Goal: Find specific page/section: Find specific page/section

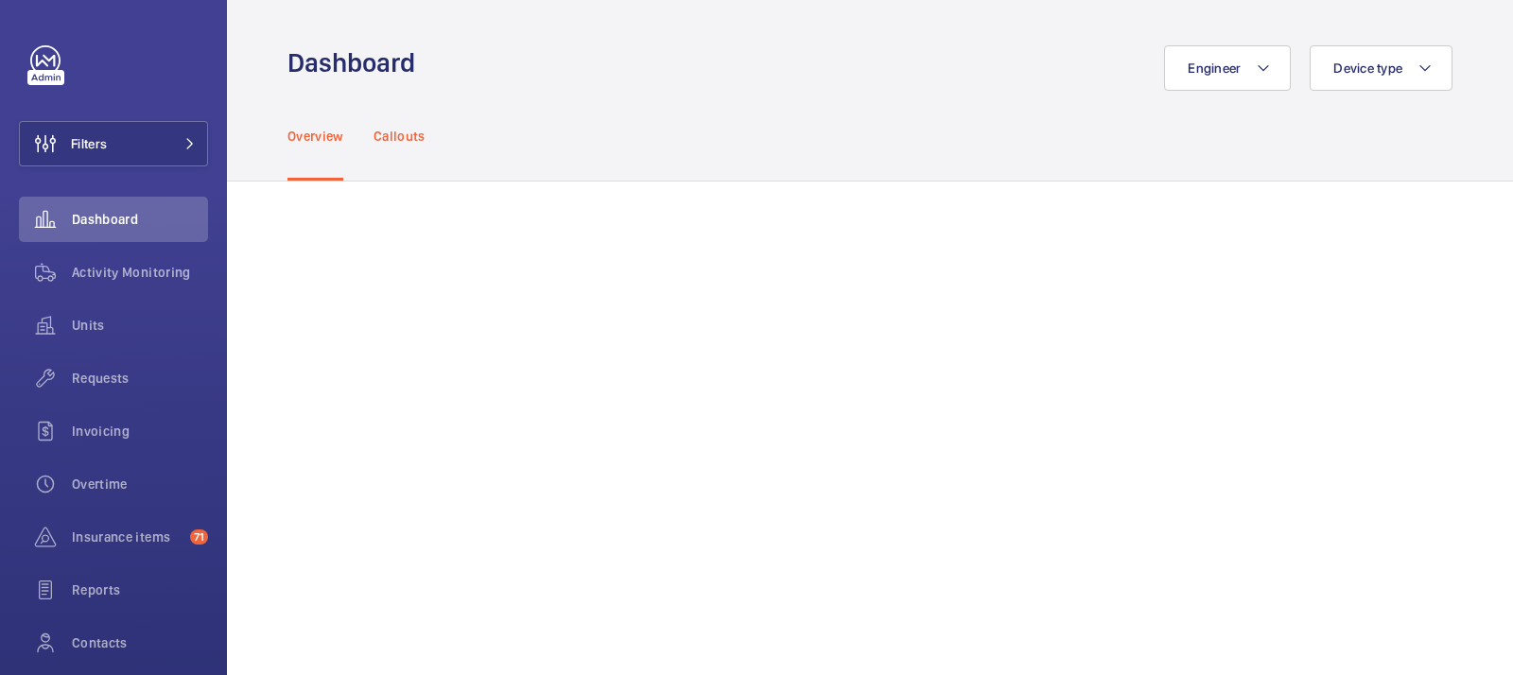
click at [400, 117] on div "Callouts" at bounding box center [399, 136] width 52 height 90
click at [321, 137] on p "Overview" at bounding box center [315, 136] width 56 height 19
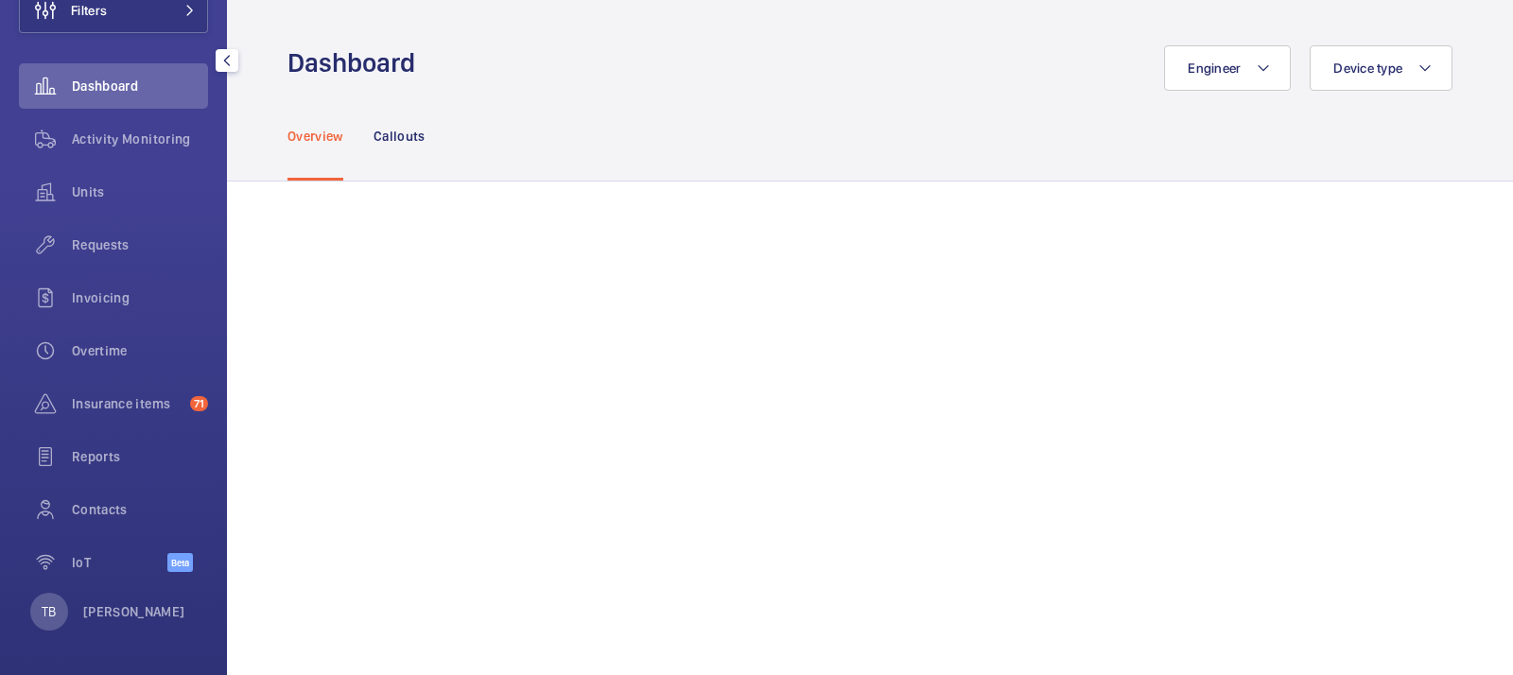
click at [115, 600] on div "TB Tim Bourguignon" at bounding box center [107, 612] width 155 height 38
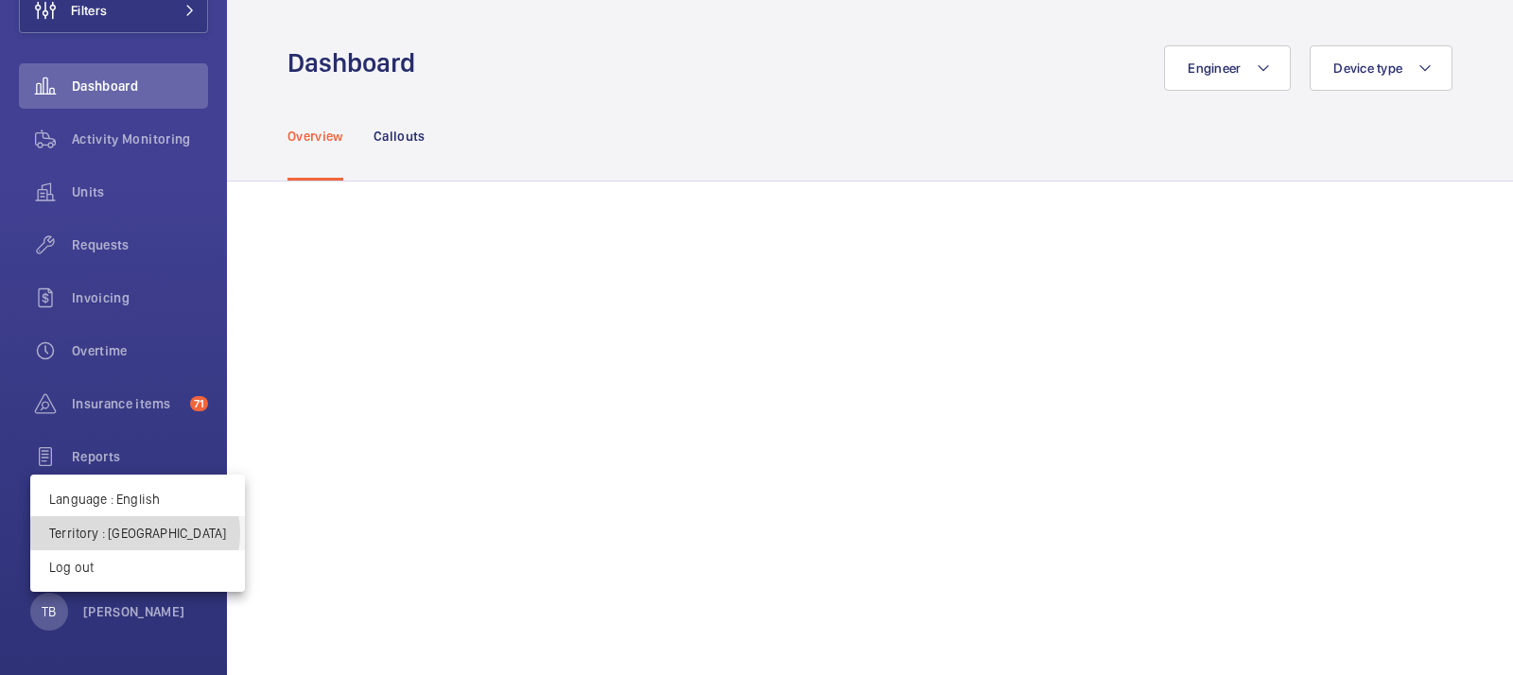
click at [134, 534] on p "Territory : France" at bounding box center [137, 533] width 177 height 19
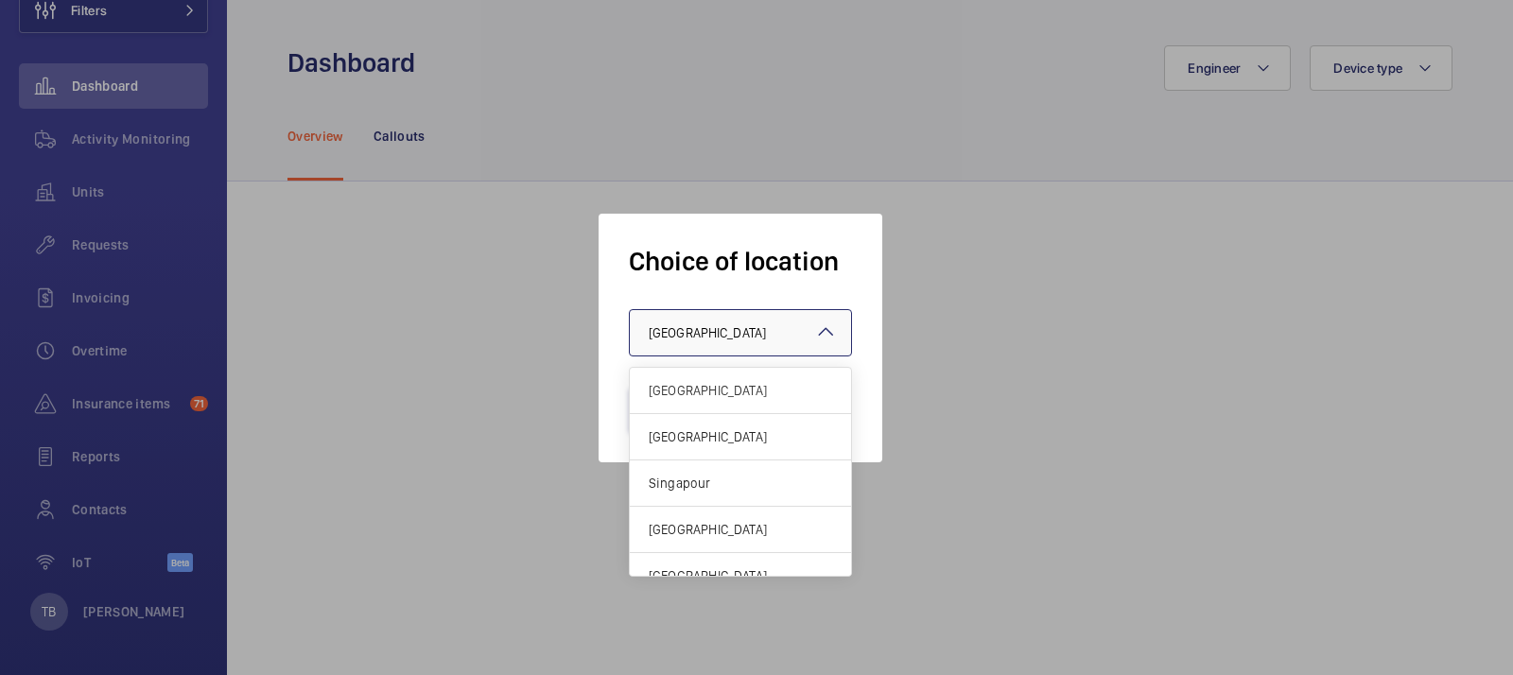
click at [694, 323] on div "× France" at bounding box center [731, 332] width 164 height 19
click at [689, 428] on span "[GEOGRAPHIC_DATA]" at bounding box center [740, 436] width 183 height 19
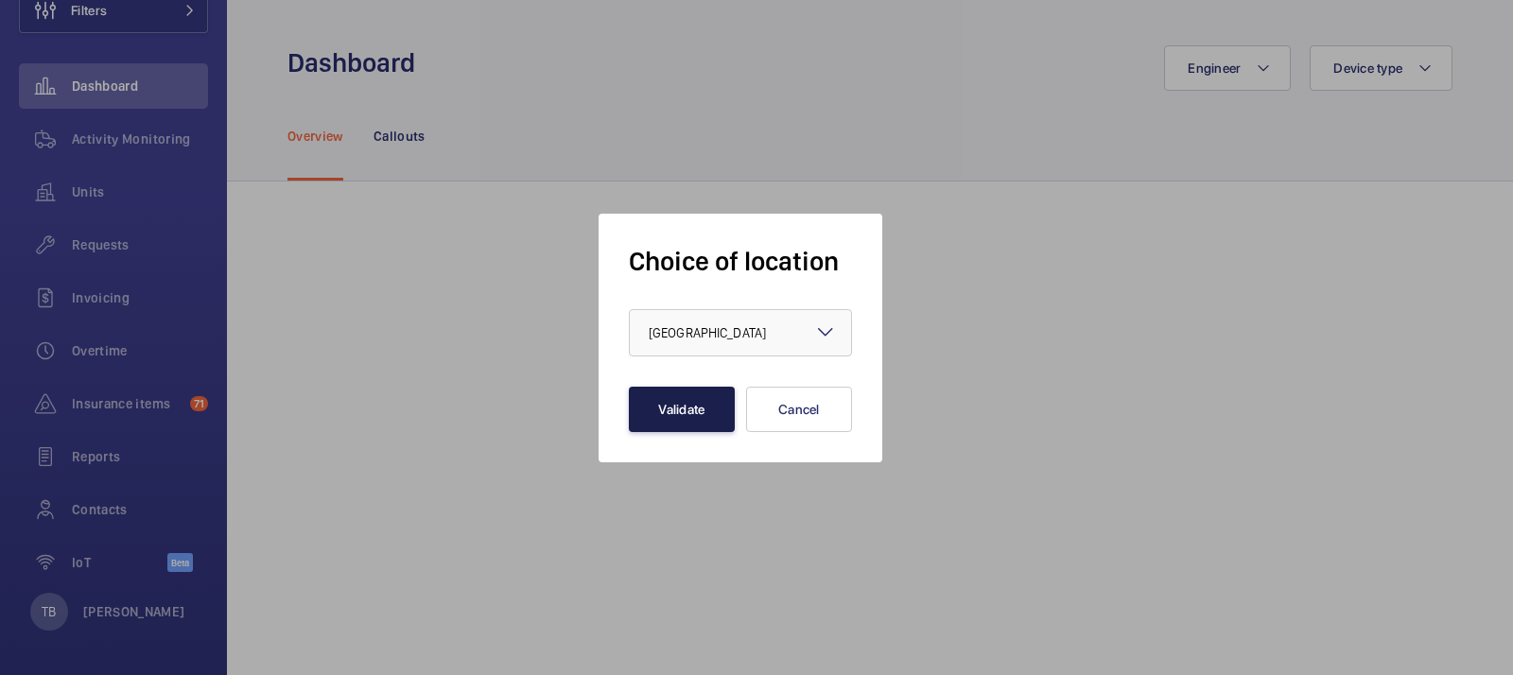
click at [693, 414] on button "Validate" at bounding box center [682, 409] width 106 height 45
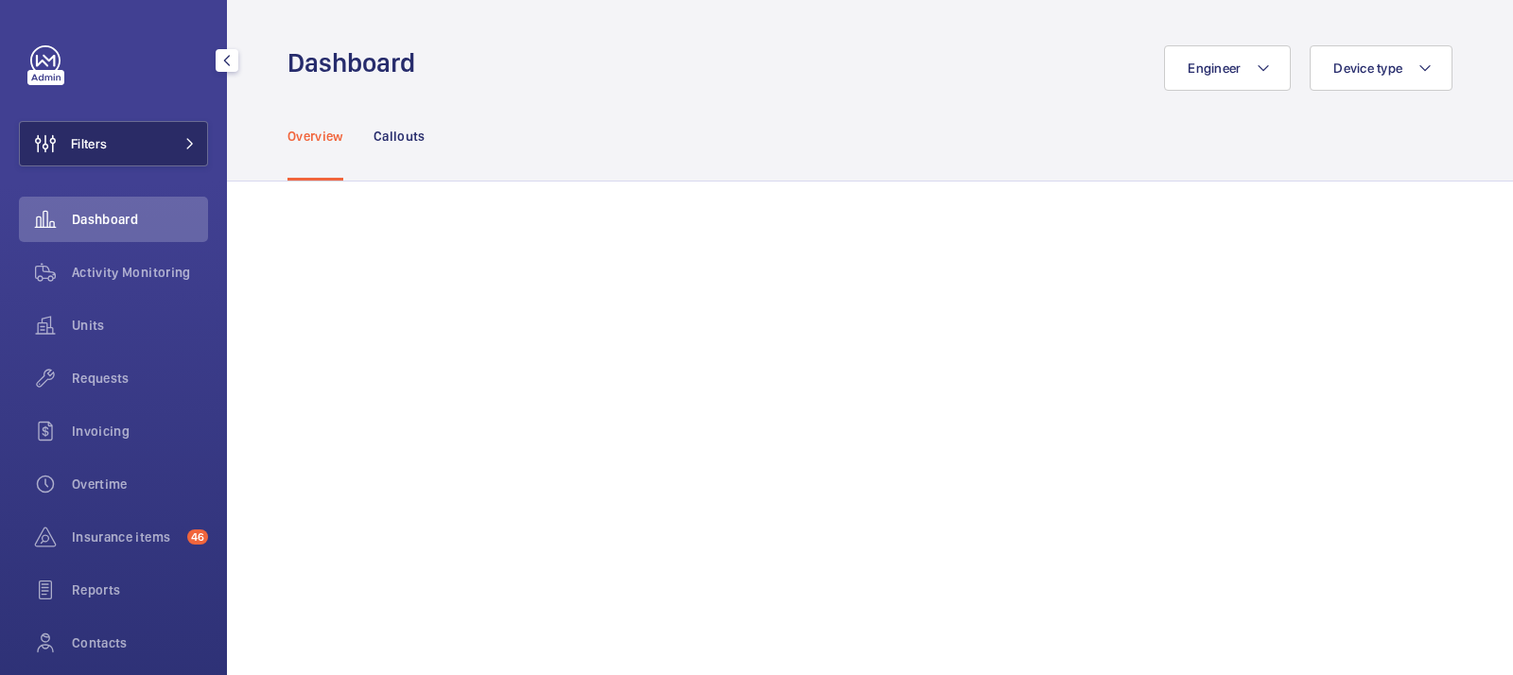
click at [151, 141] on button "Filters" at bounding box center [113, 143] width 189 height 45
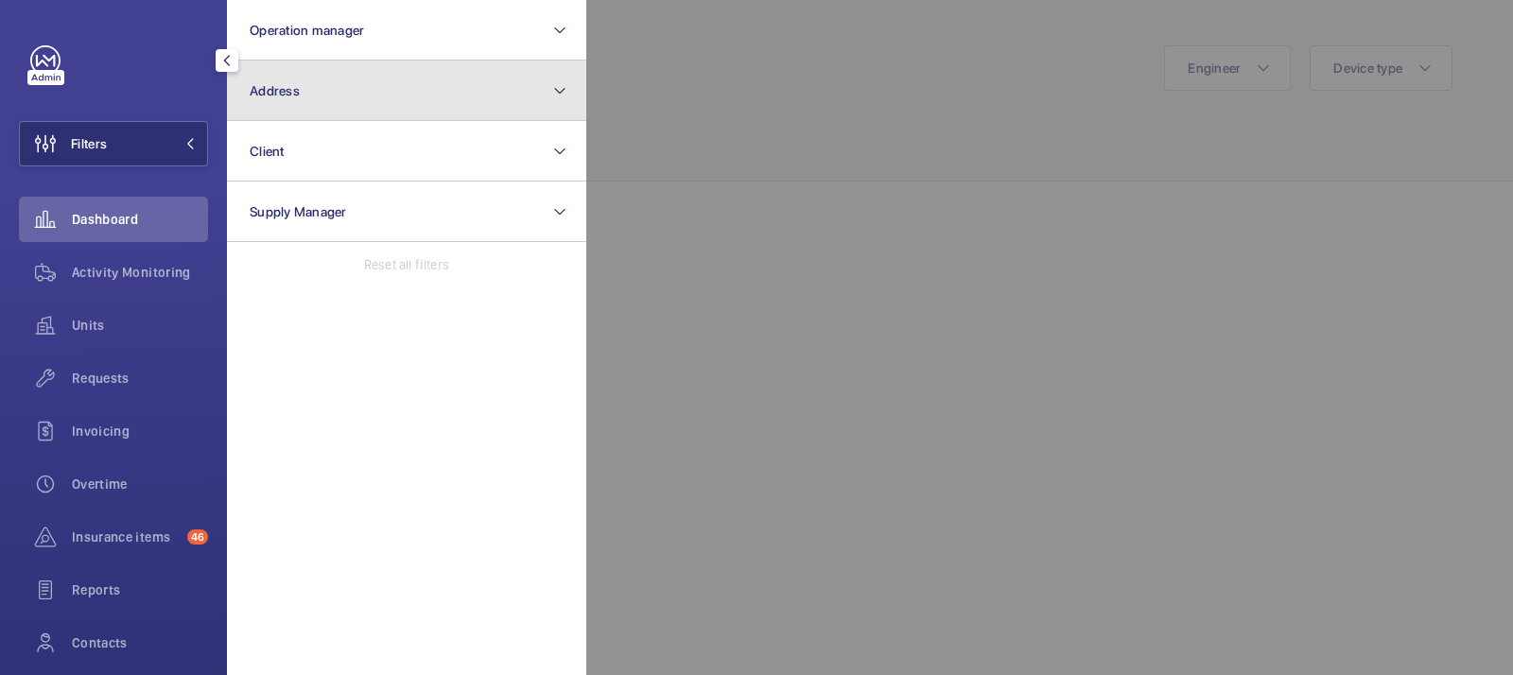
click at [308, 101] on button "Address" at bounding box center [406, 91] width 359 height 61
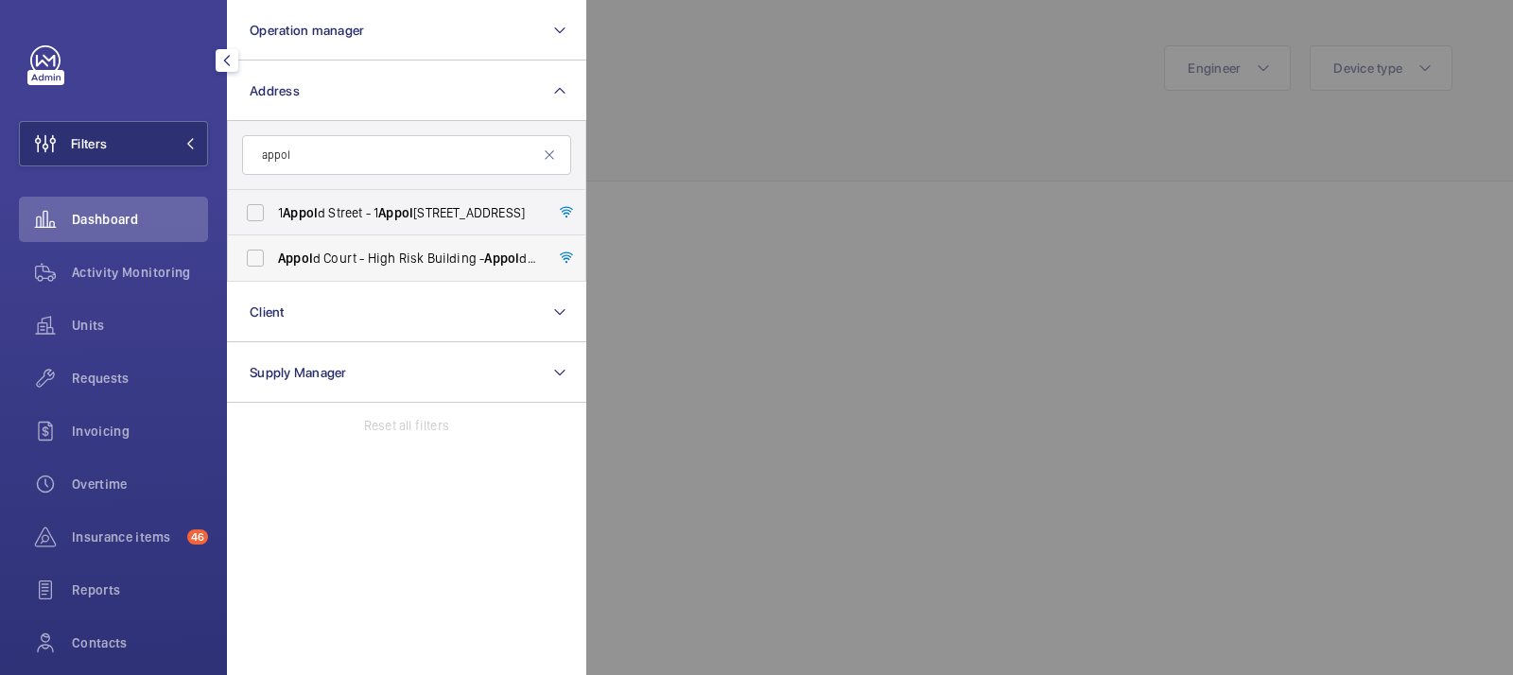
type input "appol"
click at [261, 259] on label "Appol d Court - High Risk Building - [GEOGRAPHIC_DATA]" at bounding box center [392, 257] width 329 height 45
click at [261, 259] on input "Appol d Court - High Risk Building - [GEOGRAPHIC_DATA]" at bounding box center [255, 258] width 38 height 38
checkbox input "true"
click at [403, 510] on section "Operation manager Address 1 appol [STREET_ADDRESS] Appol d Court - High Risk Bu…" at bounding box center [406, 337] width 359 height 675
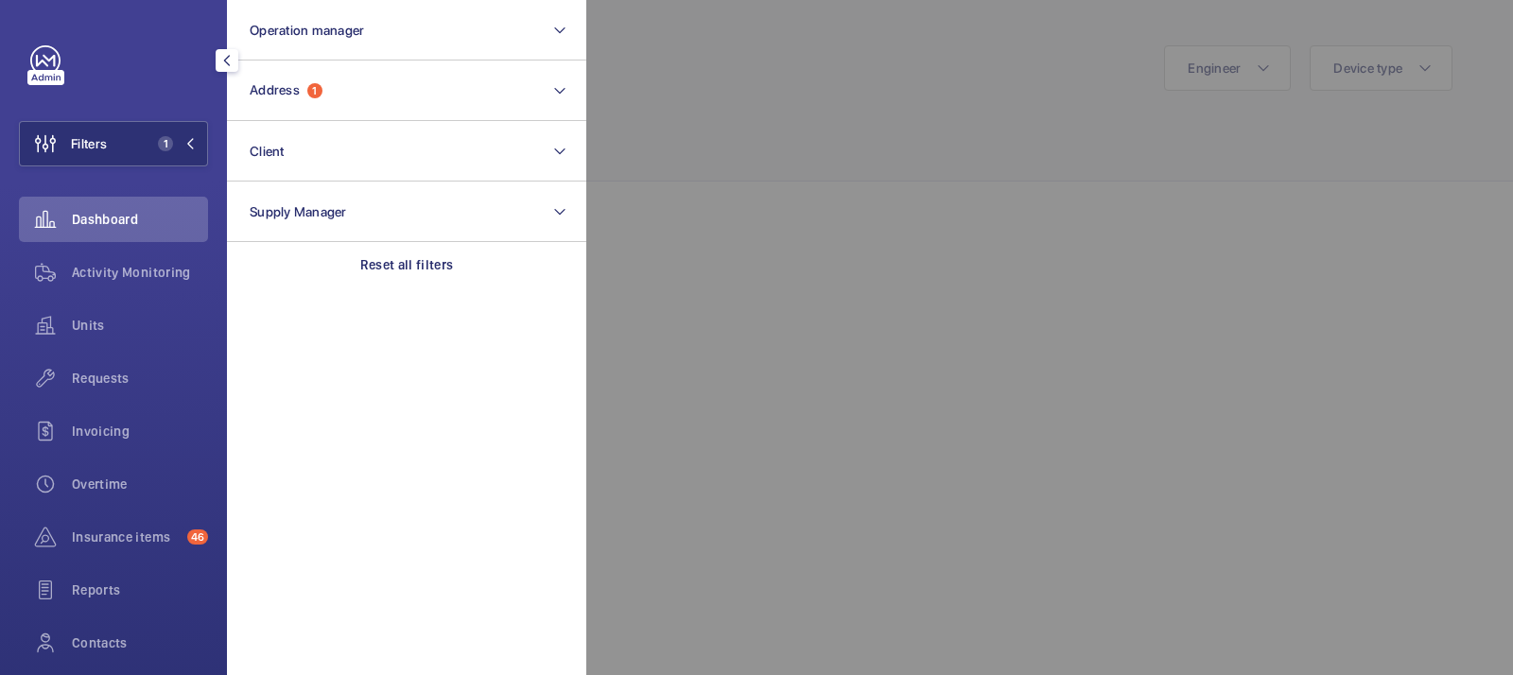
click at [795, 220] on div at bounding box center [1342, 337] width 1513 height 675
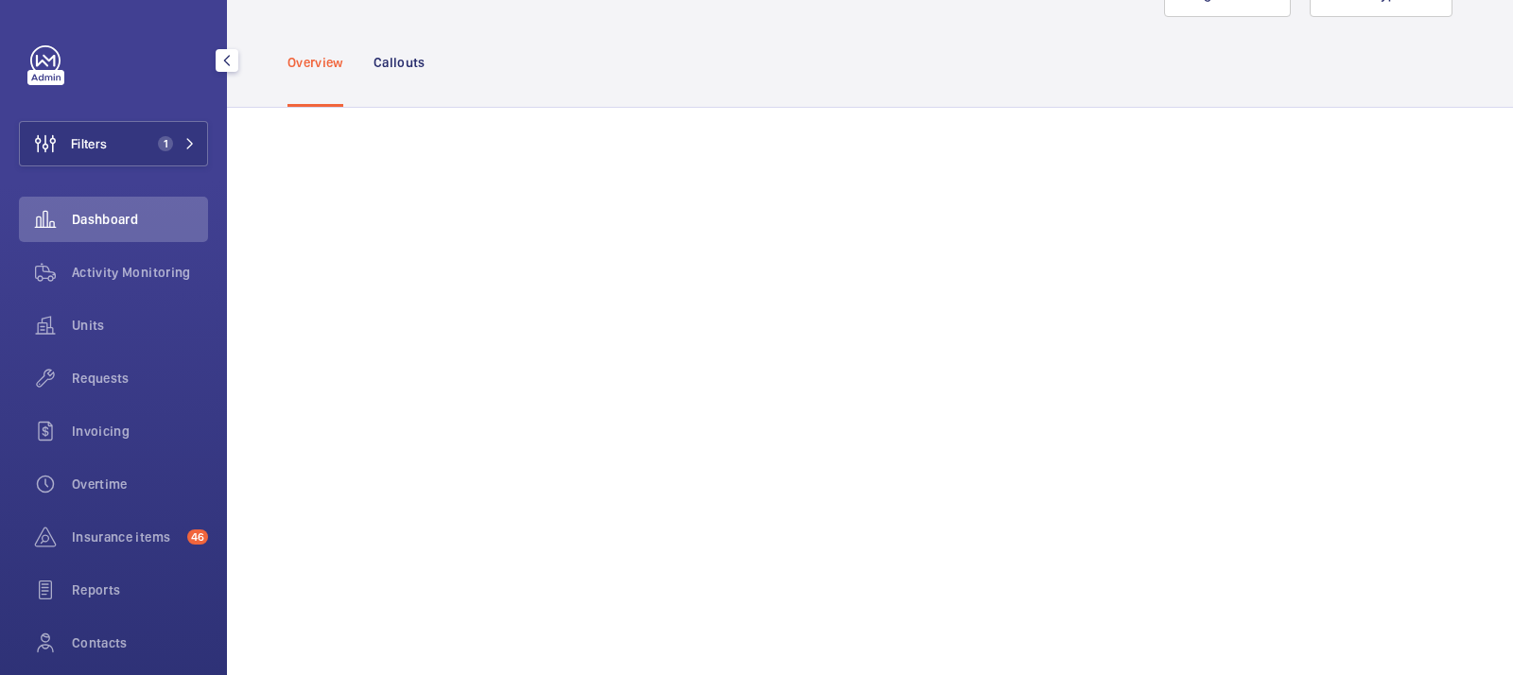
scroll to position [113, 0]
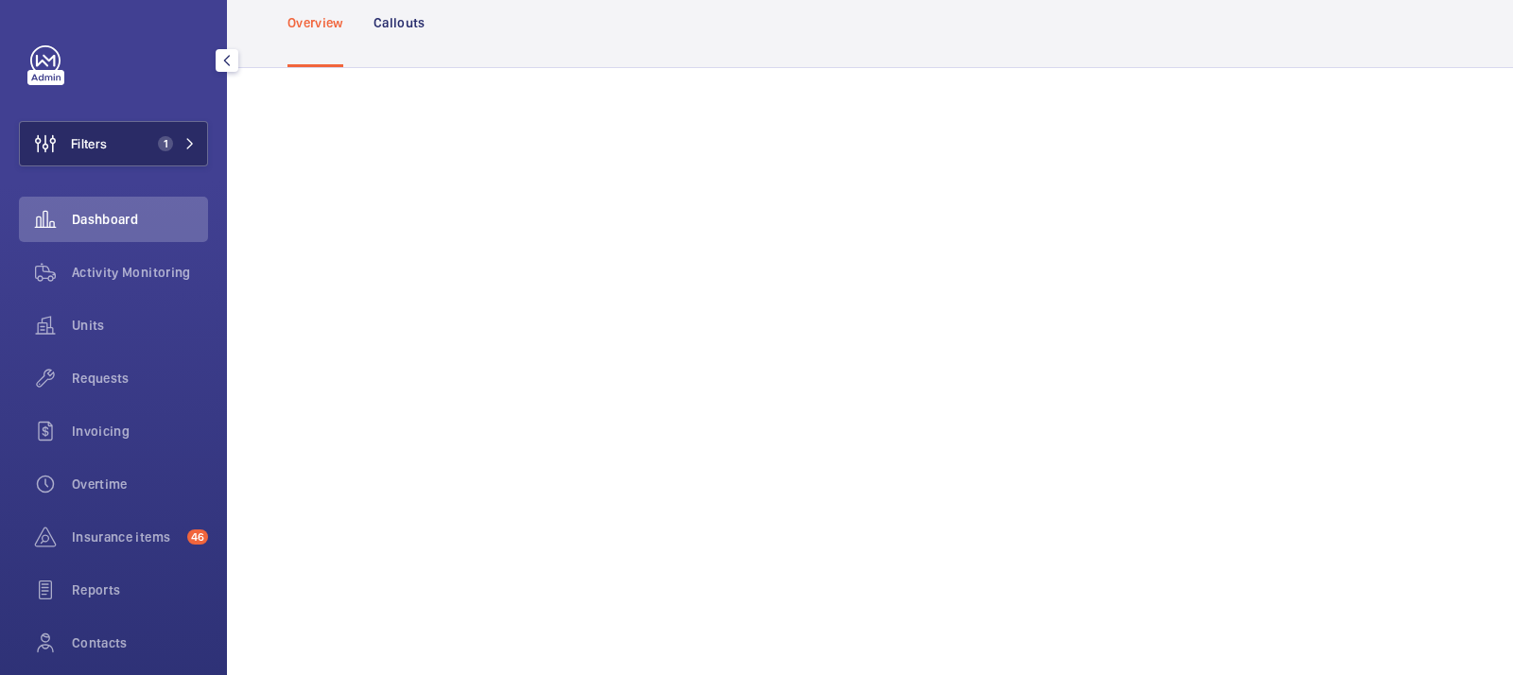
click at [99, 142] on span "Filters" at bounding box center [89, 143] width 36 height 19
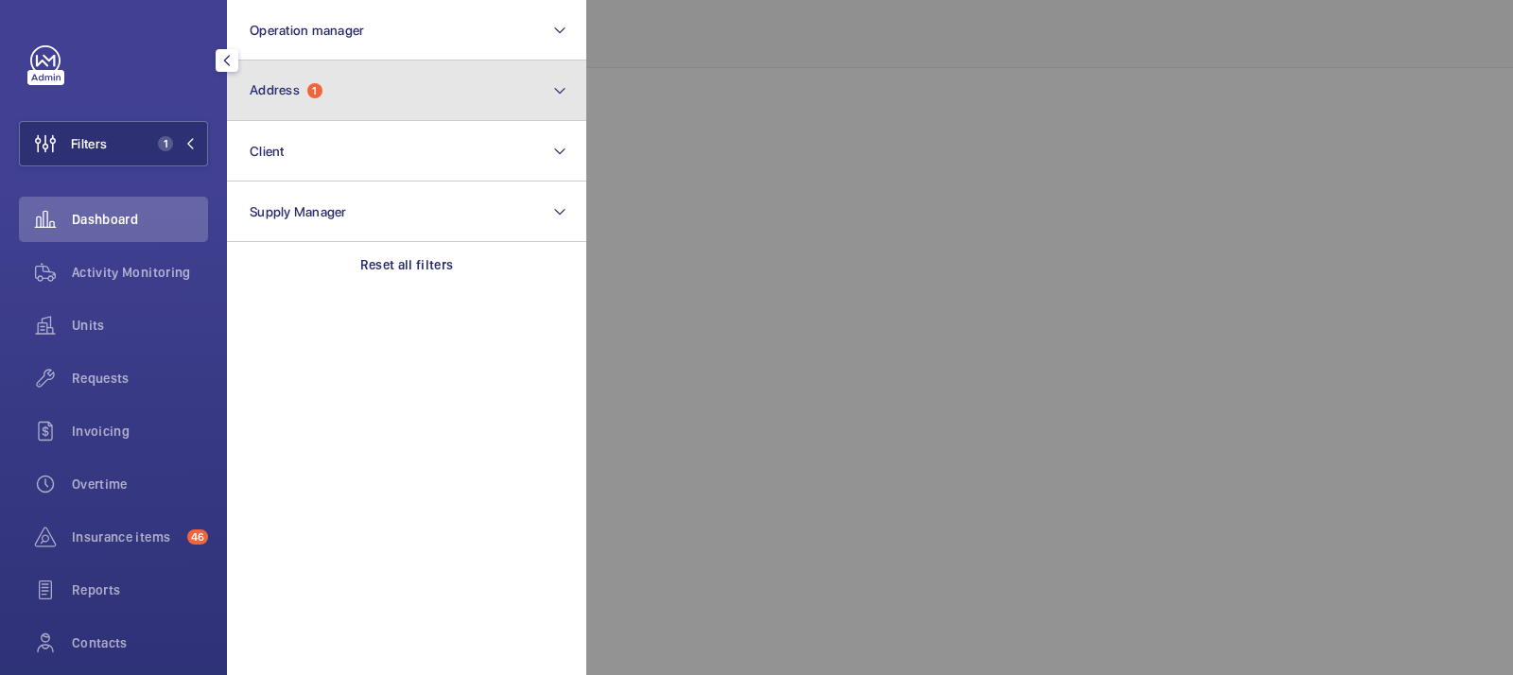
click at [311, 104] on button "Address 1" at bounding box center [406, 91] width 359 height 61
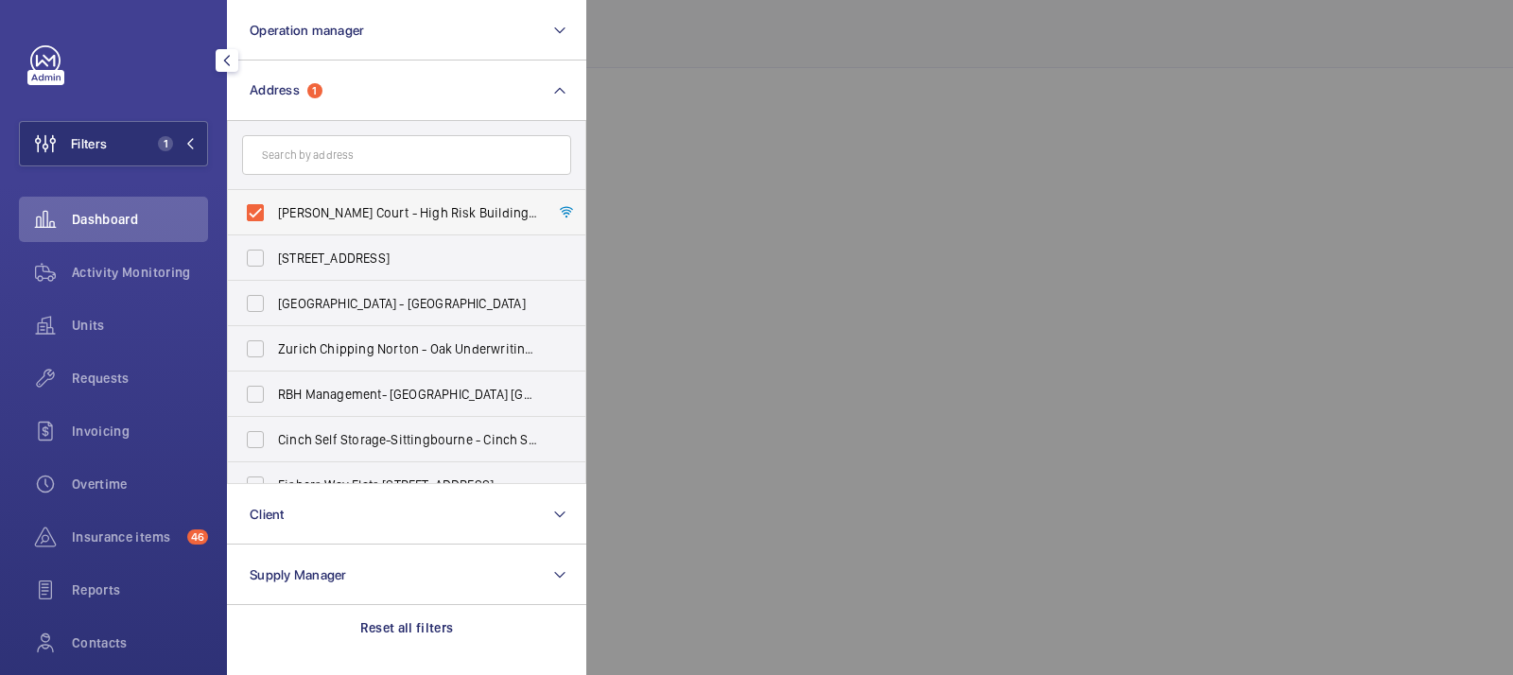
click at [447, 214] on span "[PERSON_NAME] Court - High Risk Building - [PERSON_NAME][GEOGRAPHIC_DATA]" at bounding box center [408, 212] width 260 height 19
click at [274, 214] on input "[PERSON_NAME] Court - High Risk Building - [PERSON_NAME][GEOGRAPHIC_DATA]" at bounding box center [255, 213] width 38 height 38
click at [452, 213] on span "[PERSON_NAME] Court - High Risk Building - [PERSON_NAME][GEOGRAPHIC_DATA]" at bounding box center [408, 212] width 260 height 19
click at [274, 213] on input "[PERSON_NAME] Court - High Risk Building - [PERSON_NAME][GEOGRAPHIC_DATA]" at bounding box center [255, 213] width 38 height 38
checkbox input "true"
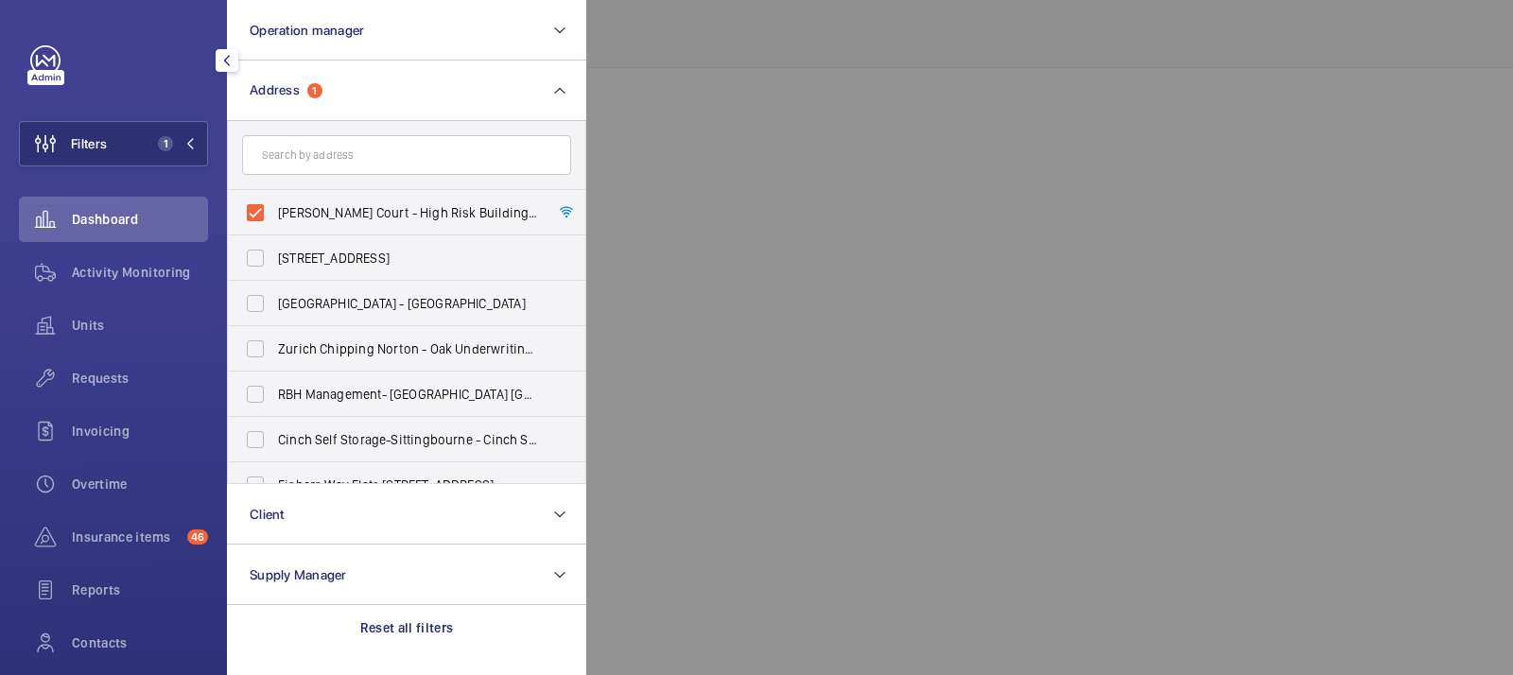
click at [783, 129] on div at bounding box center [1342, 337] width 1513 height 675
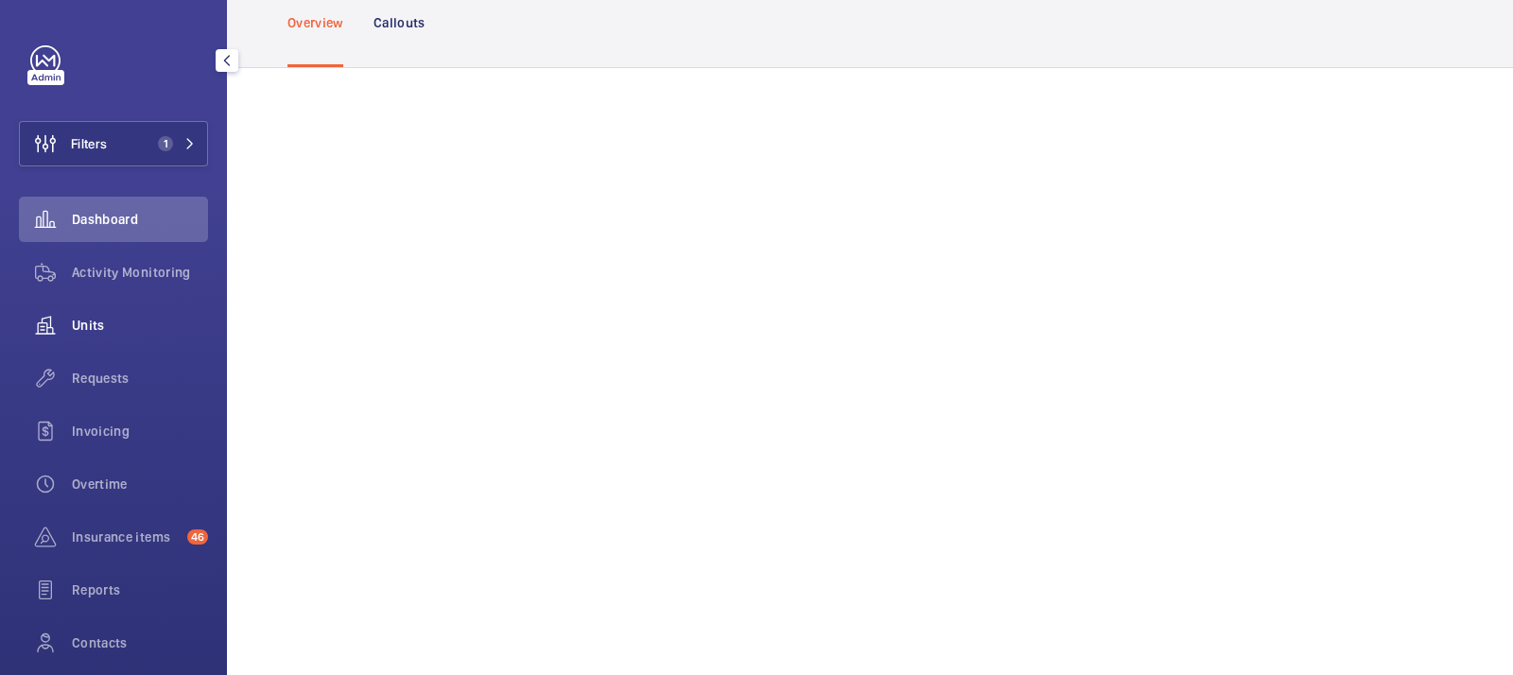
click at [101, 324] on span "Units" at bounding box center [140, 325] width 136 height 19
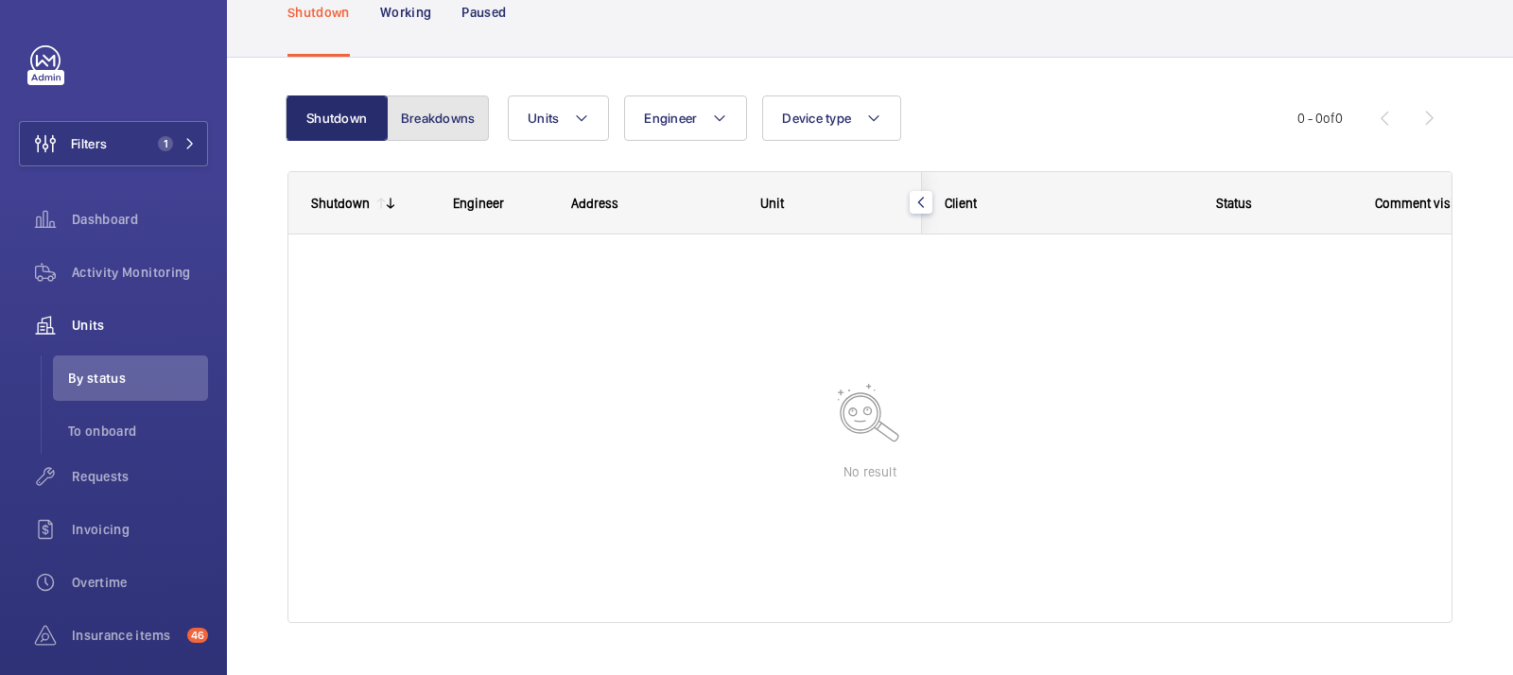
click at [430, 114] on button "Breakdowns" at bounding box center [438, 117] width 102 height 45
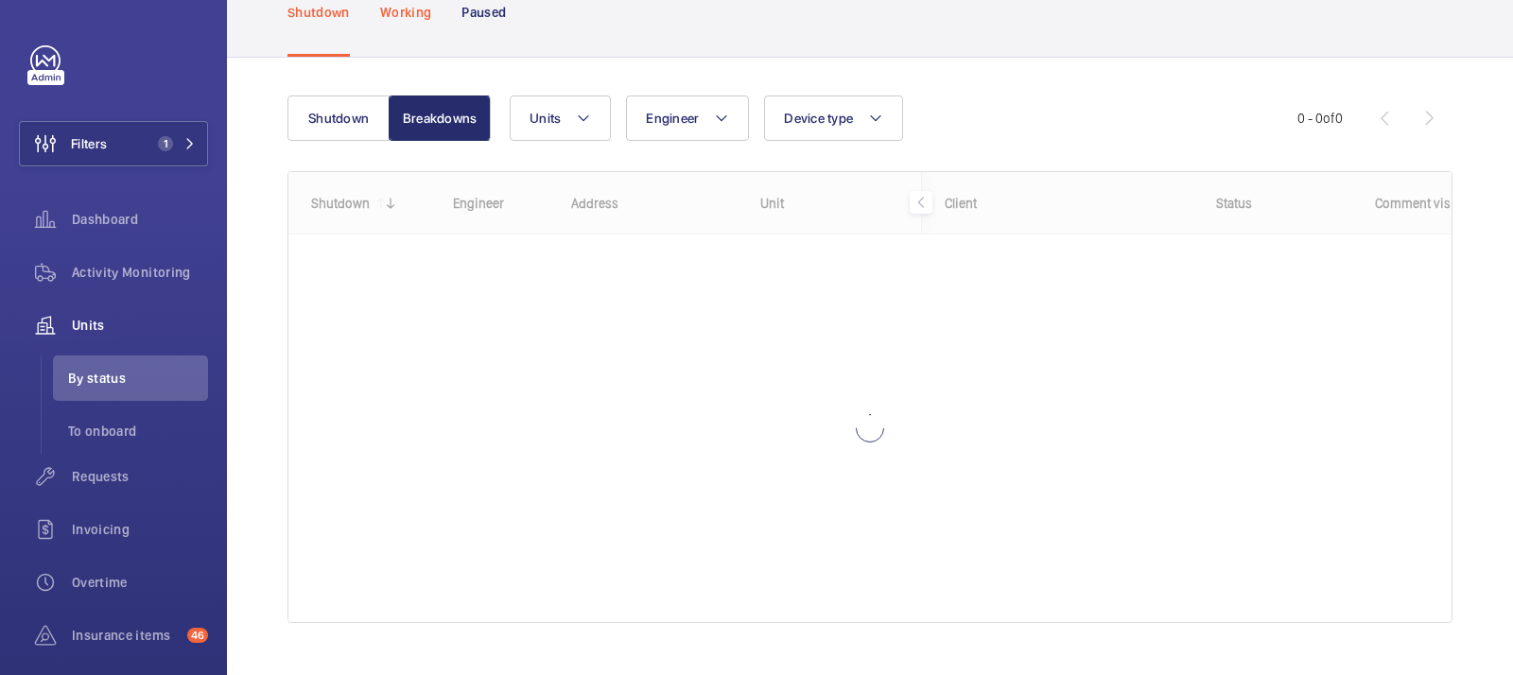
click at [406, 9] on p "Working" at bounding box center [405, 12] width 51 height 19
